Goal: Task Accomplishment & Management: Complete application form

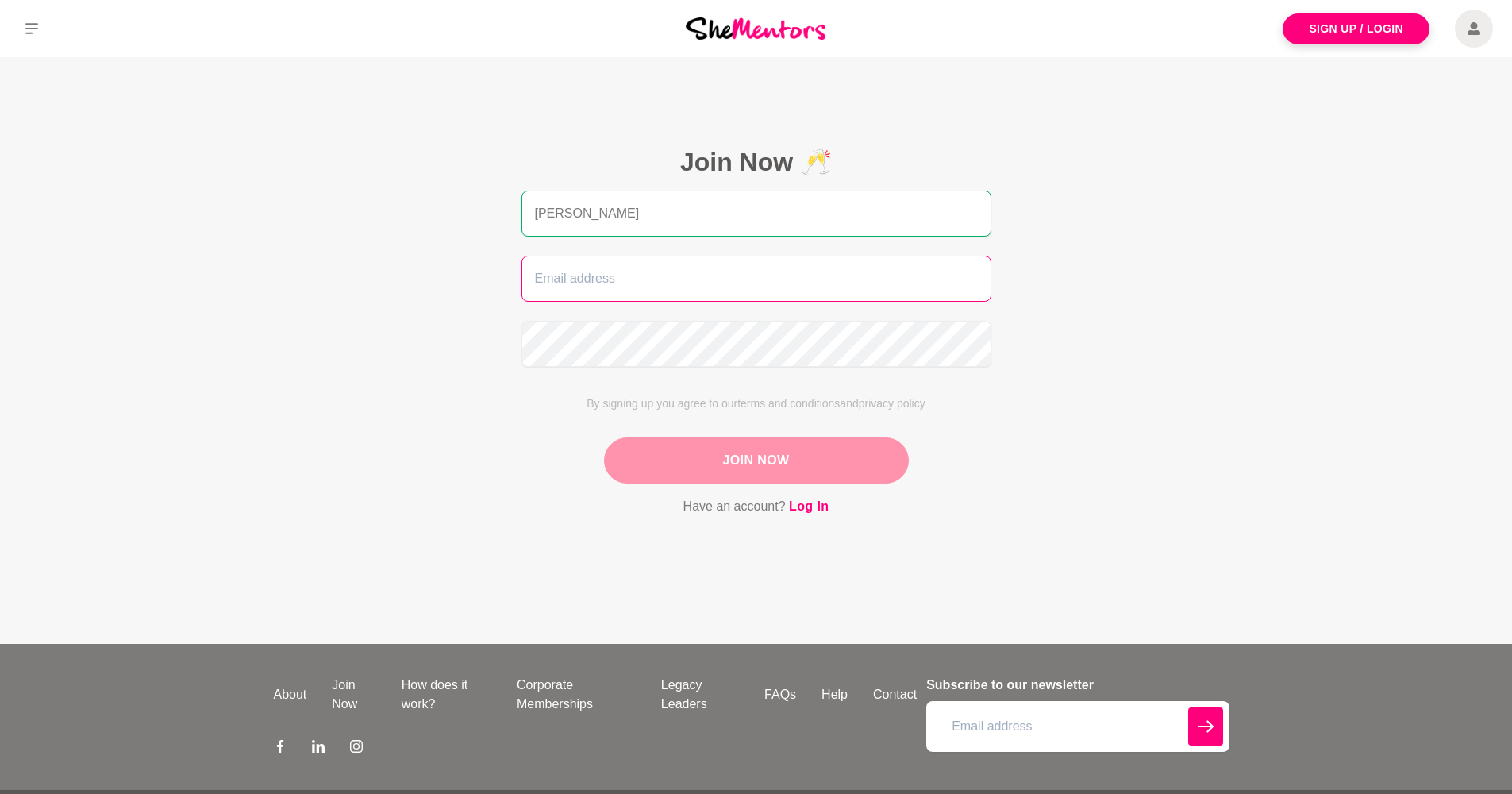
type input "[PERSON_NAME]"
type input "[EMAIL_ADDRESS][DOMAIN_NAME]"
click at [750, 455] on button "Join Now" at bounding box center [756, 460] width 305 height 46
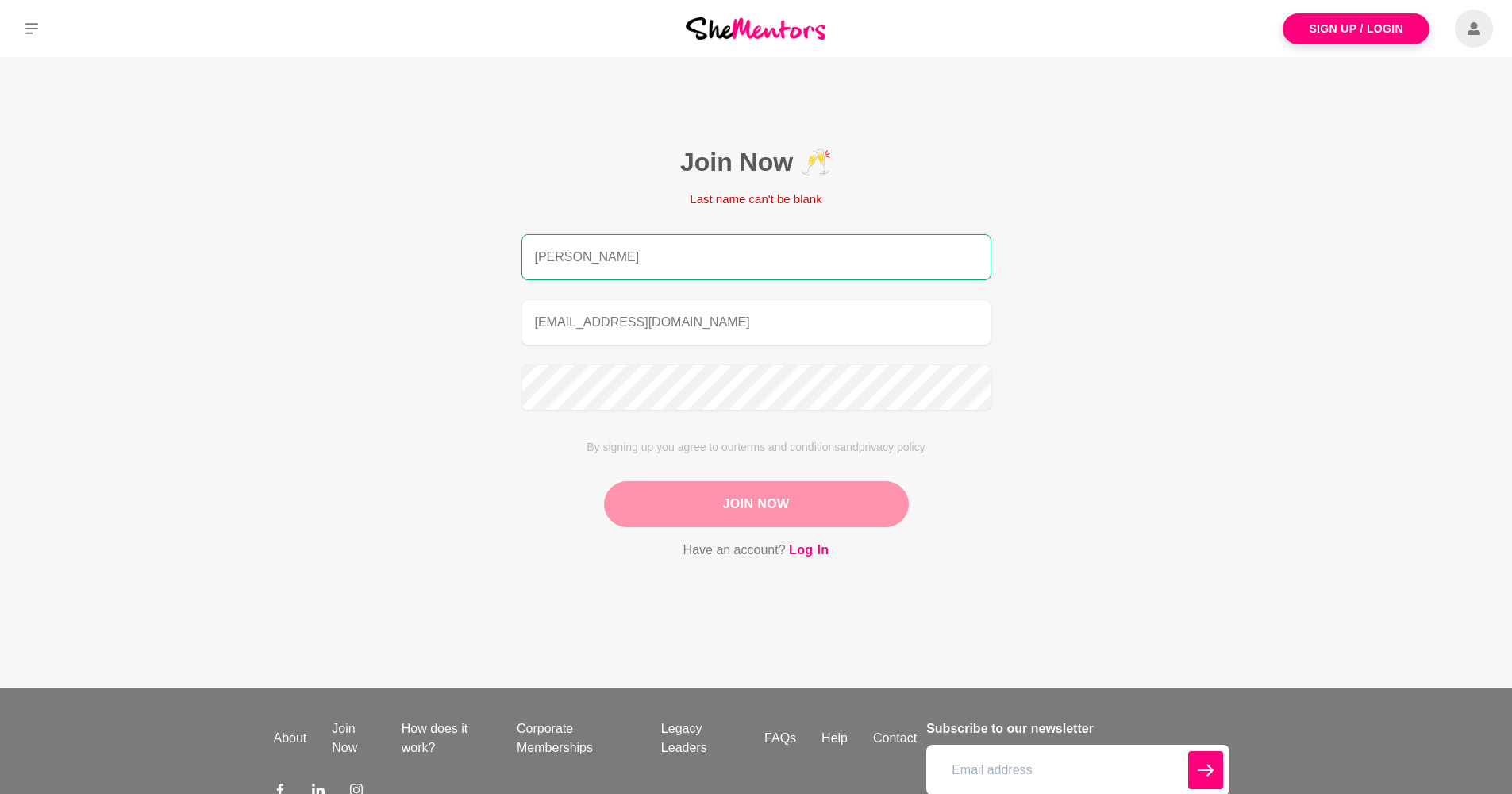
click at [820, 515] on button "Join Now" at bounding box center [756, 504] width 305 height 46
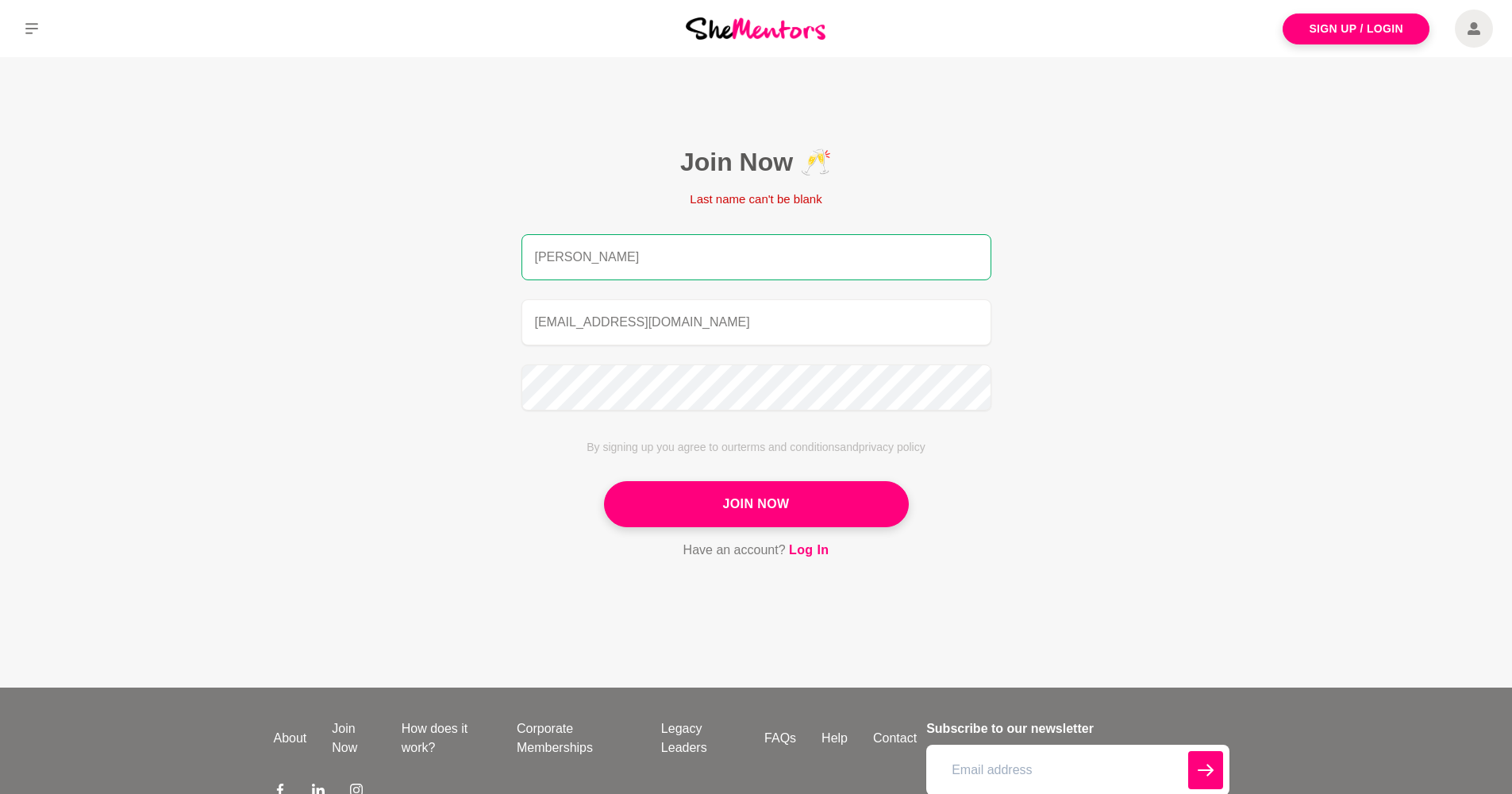
click at [743, 270] on input "[PERSON_NAME]" at bounding box center [756, 257] width 470 height 46
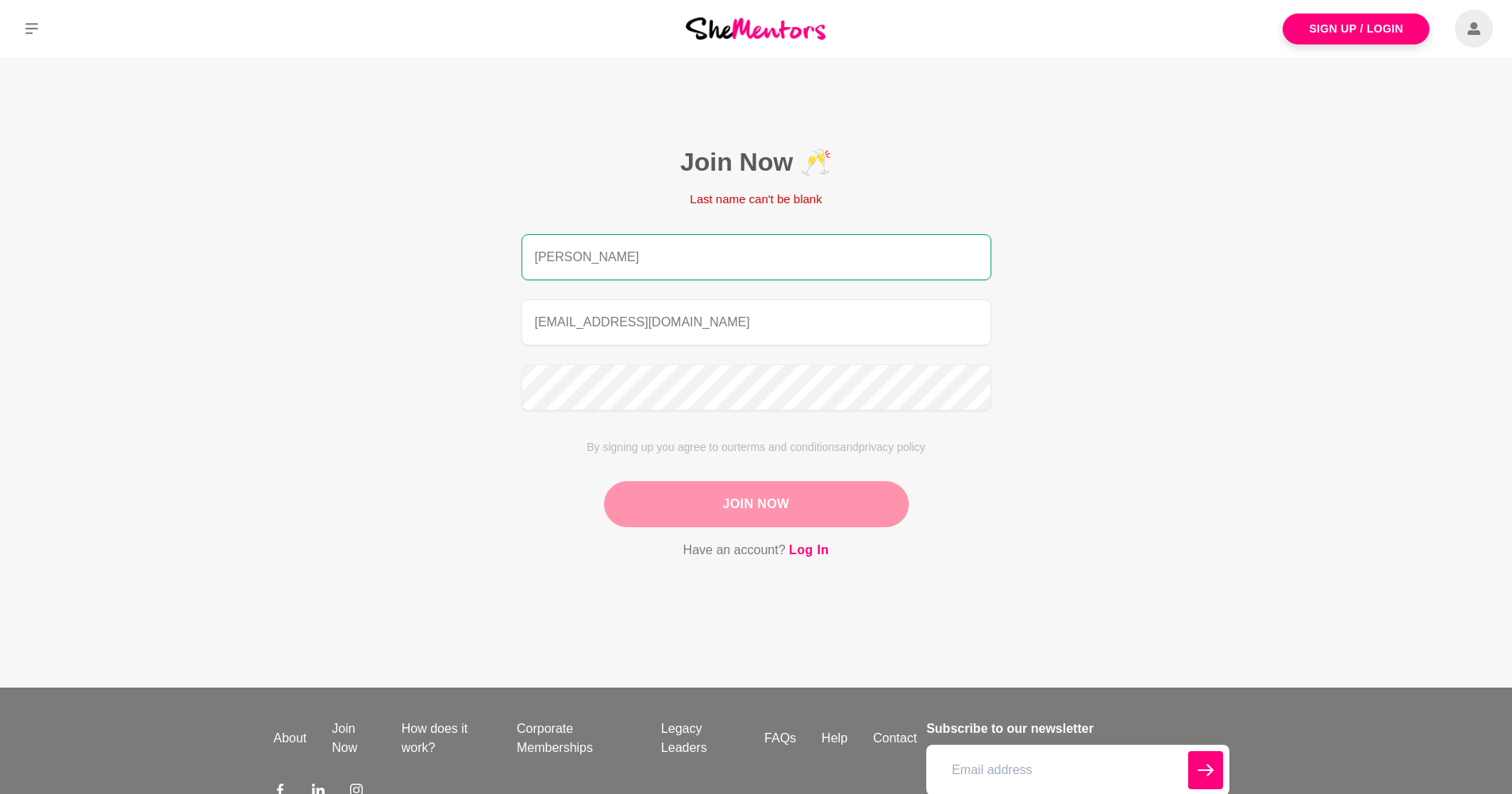
type input "[PERSON_NAME]"
click at [752, 503] on button "Join Now" at bounding box center [756, 504] width 305 height 46
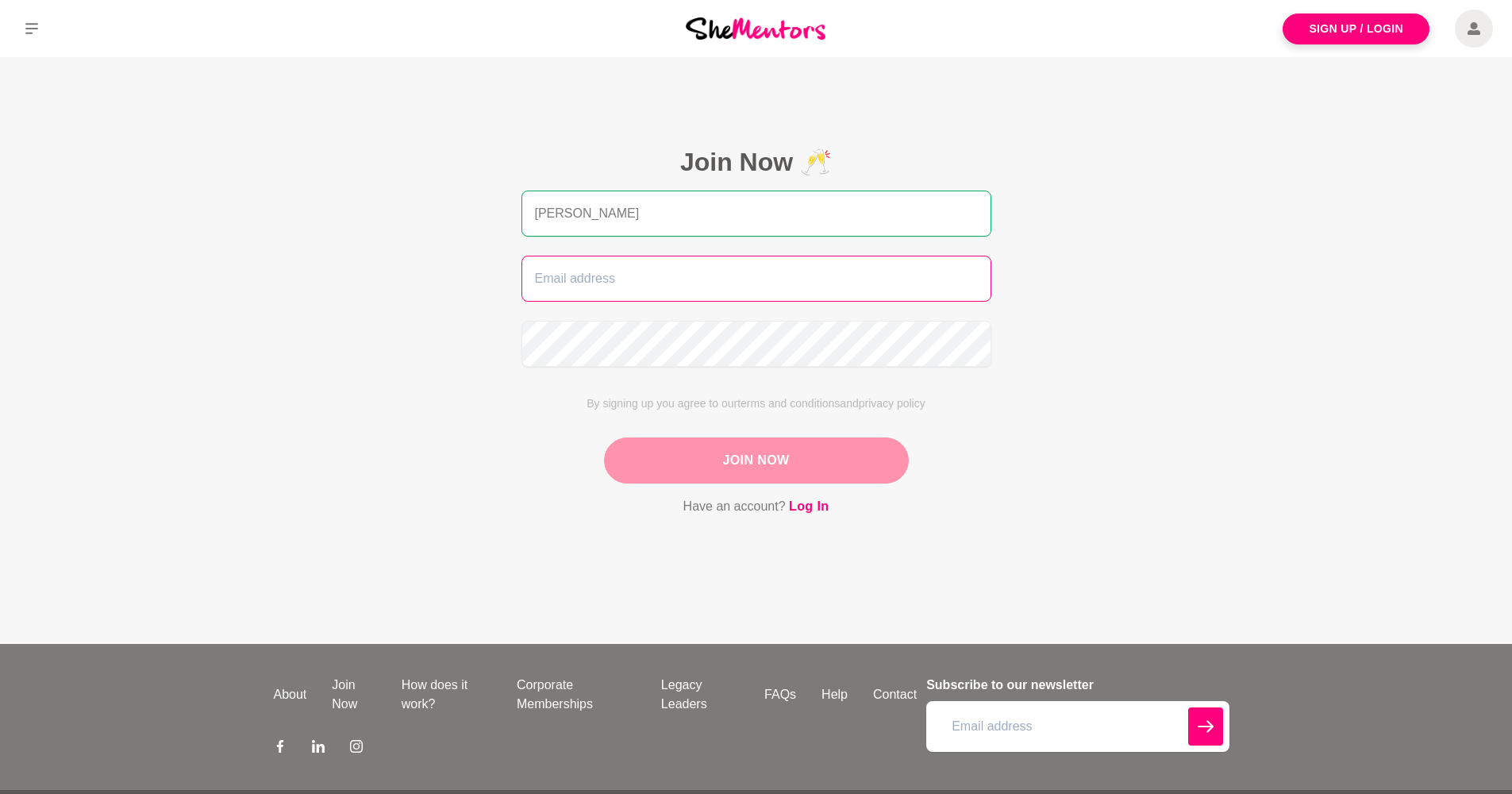
type input "[PERSON_NAME]"
type input "[EMAIL_ADDRESS][DOMAIN_NAME]"
click at [748, 473] on button "Join Now" at bounding box center [756, 460] width 305 height 46
